Goal: Task Accomplishment & Management: Manage account settings

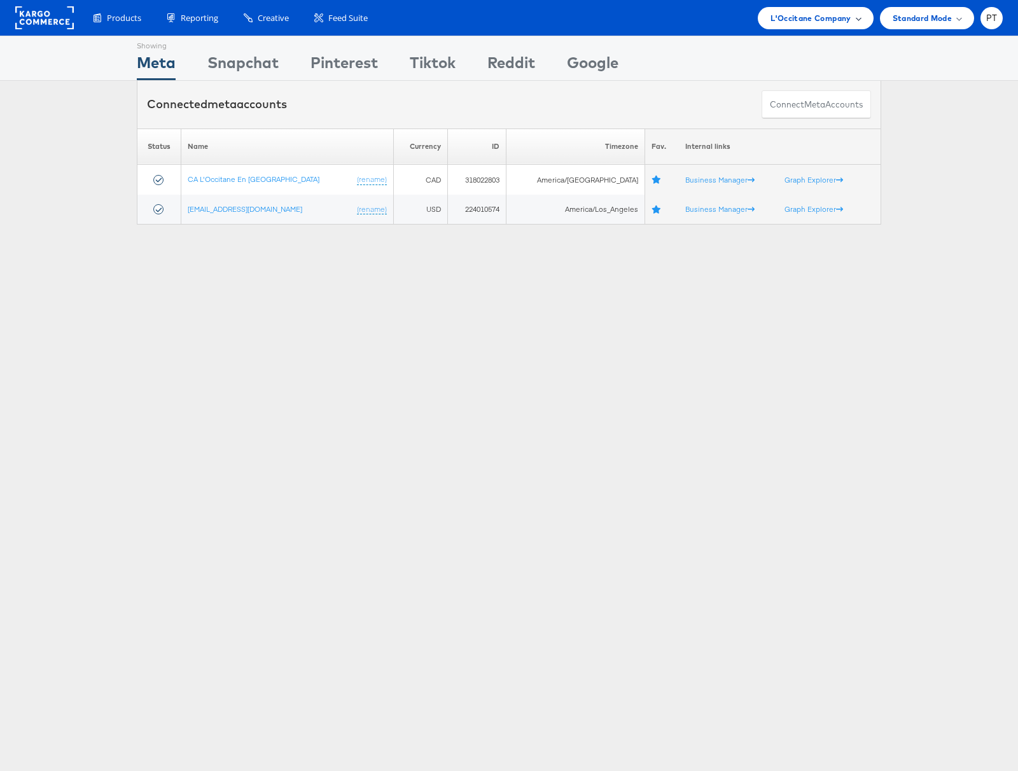
click at [850, 15] on span "L'Occitane Company" at bounding box center [811, 17] width 80 height 13
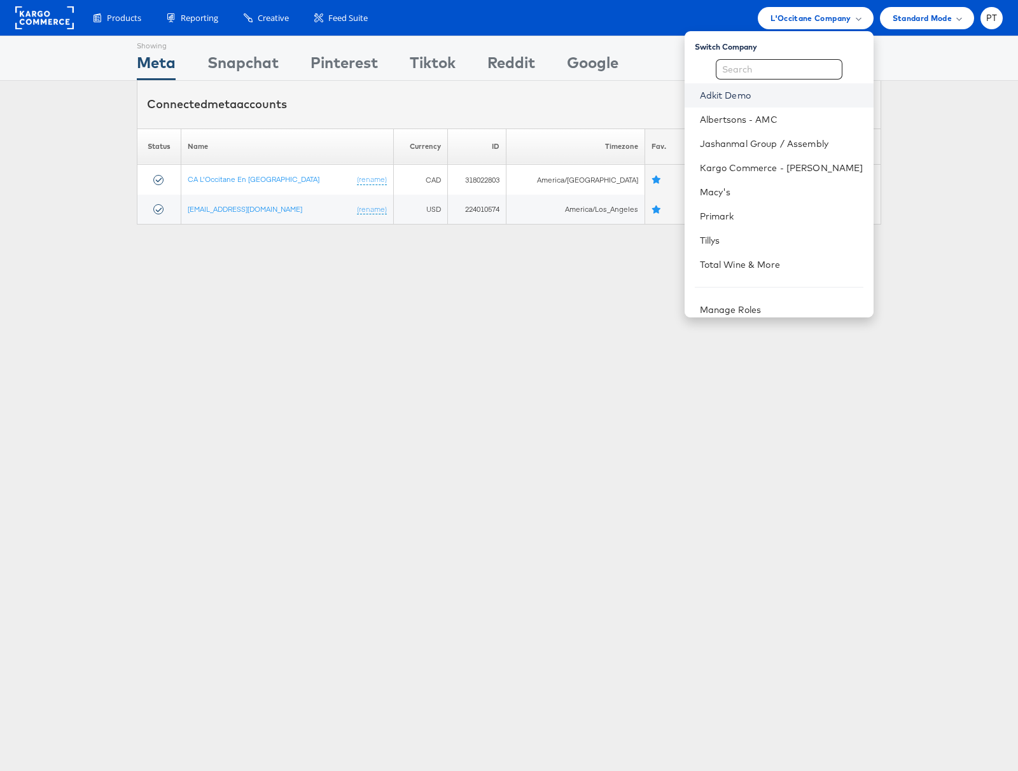
click at [774, 100] on link "Adkit Demo" at bounding box center [782, 95] width 164 height 13
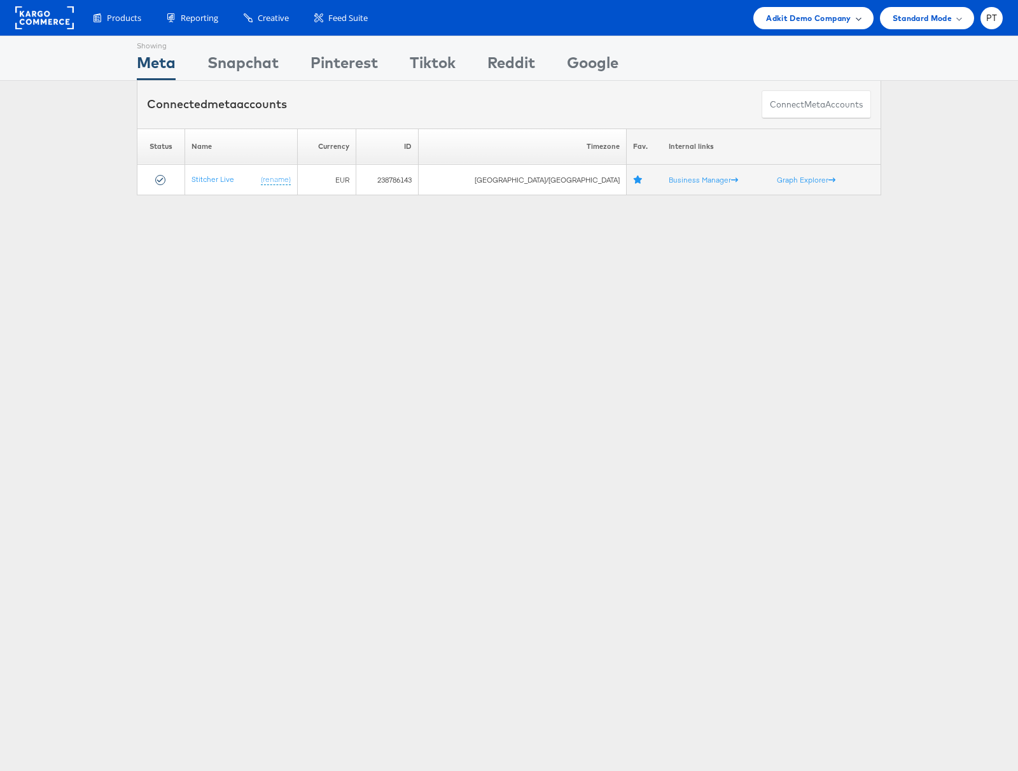
click at [854, 24] on div "Adkit Demo Company" at bounding box center [813, 17] width 94 height 13
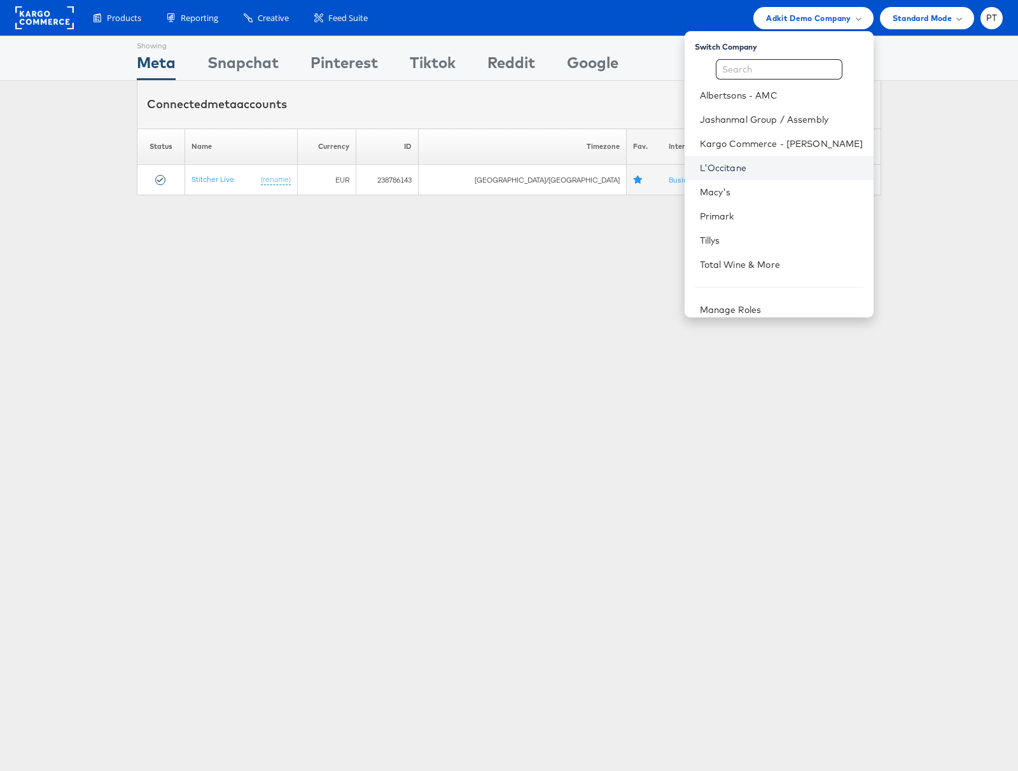
click at [771, 167] on link "L'Occitane" at bounding box center [782, 168] width 164 height 13
